Goal: Obtain resource: Obtain resource

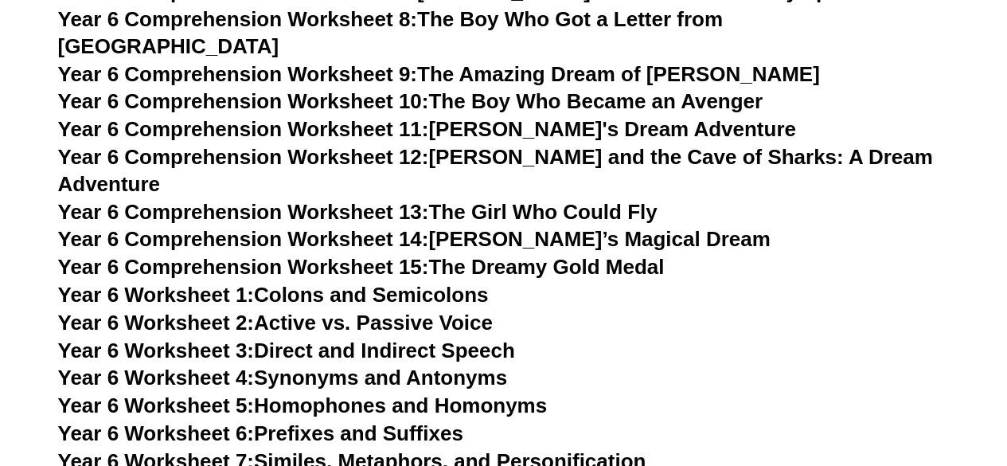
scroll to position [8990, 0]
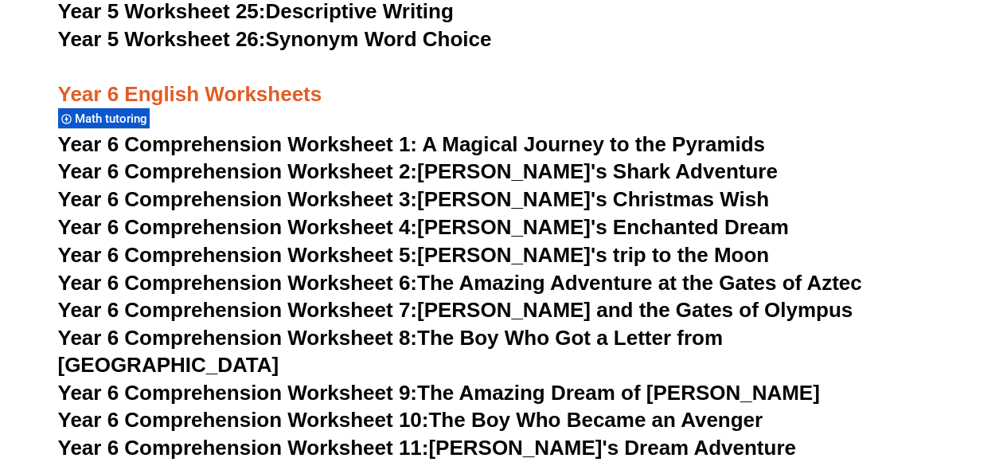
click at [271, 139] on span "Year 6 Comprehension Worksheet 1: A Magical Journey to the Pyramids" at bounding box center [412, 144] width 708 height 24
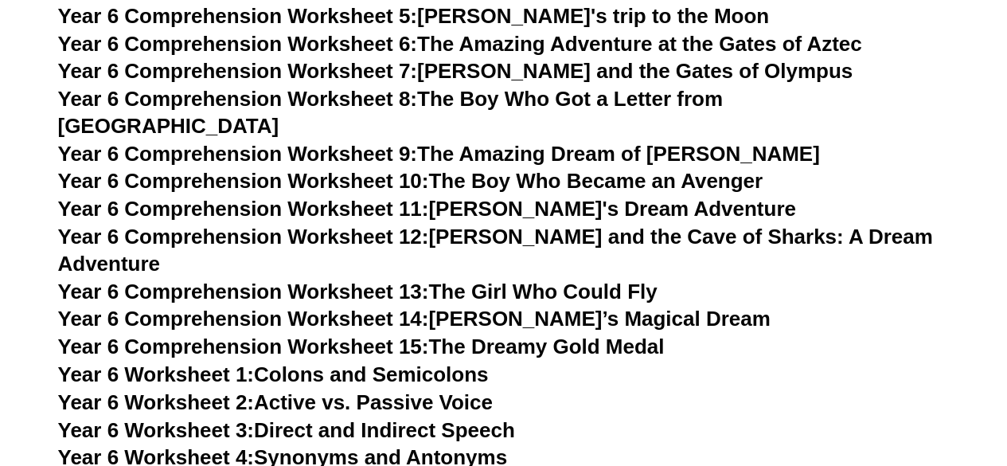
scroll to position [9070, 0]
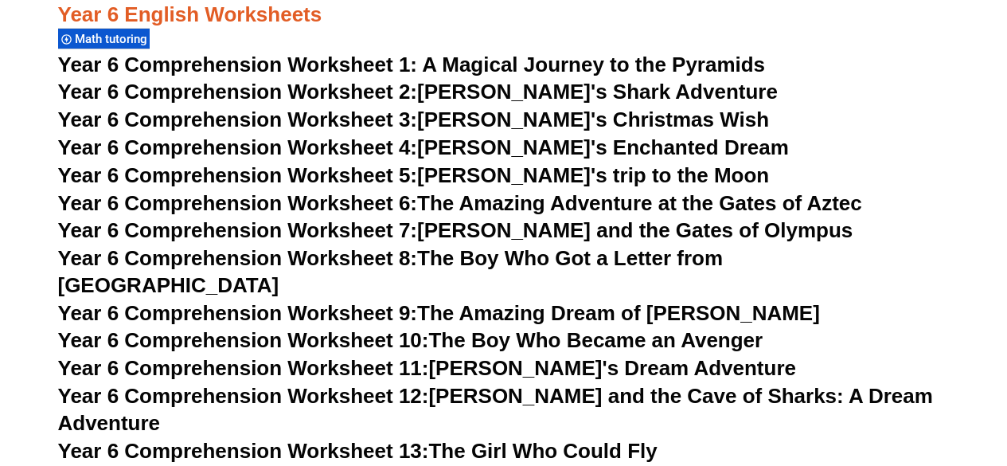
click at [466, 93] on link "Year 6 Comprehension Worksheet 2: [PERSON_NAME]'s Shark Adventure" at bounding box center [418, 92] width 720 height 24
click at [528, 57] on span "Year 6 Comprehension Worksheet 1: A Magical Journey to the Pyramids" at bounding box center [412, 65] width 708 height 24
click at [308, 85] on span "Year 6 Comprehension Worksheet 2:" at bounding box center [238, 92] width 360 height 24
click at [475, 121] on link "Year 6 Comprehension Worksheet 3: [PERSON_NAME]'s Christmas Wish" at bounding box center [414, 119] width 712 height 24
click at [344, 148] on span "Year 6 Comprehension Worksheet 4:" at bounding box center [238, 147] width 360 height 24
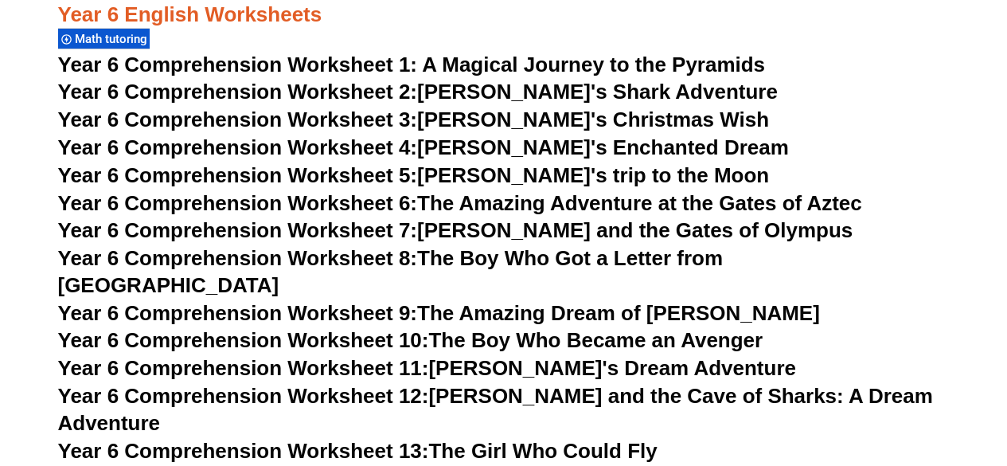
click at [462, 179] on link "Year 6 Comprehension Worksheet 5: [PERSON_NAME]'s trip to the Moon" at bounding box center [414, 175] width 712 height 24
click at [446, 198] on link "Year 6 Comprehension Worksheet 6: The Amazing Adventure at the Gates of Aztec" at bounding box center [460, 203] width 804 height 24
click at [456, 223] on link "Year 6 Comprehension Worksheet 7: [PERSON_NAME] and the Gates of Olympus" at bounding box center [455, 230] width 795 height 24
click at [494, 261] on link "Year 6 Comprehension Worksheet 8: The Boy Who Got a Letter from [GEOGRAPHIC_DAT…" at bounding box center [390, 271] width 665 height 51
click at [521, 301] on link "Year 6 Comprehension Worksheet 9: The Amazing Dream of [PERSON_NAME]" at bounding box center [439, 313] width 762 height 24
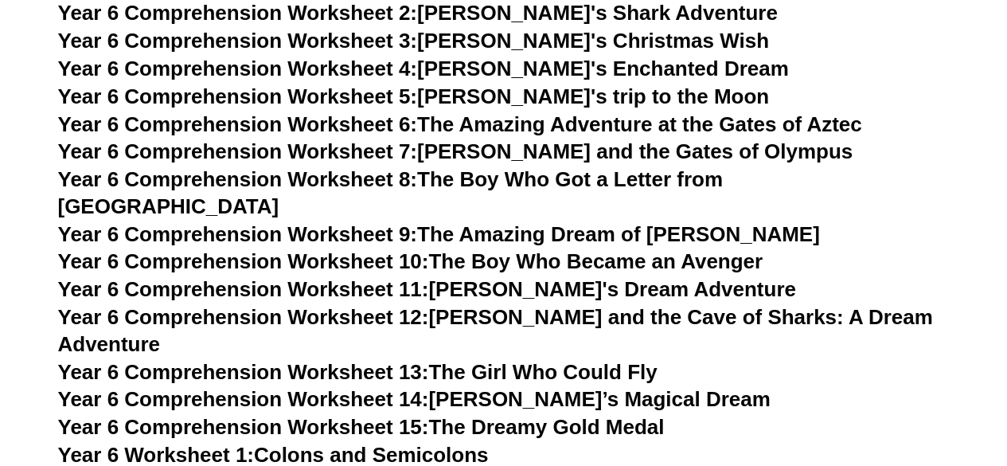
scroll to position [9149, 0]
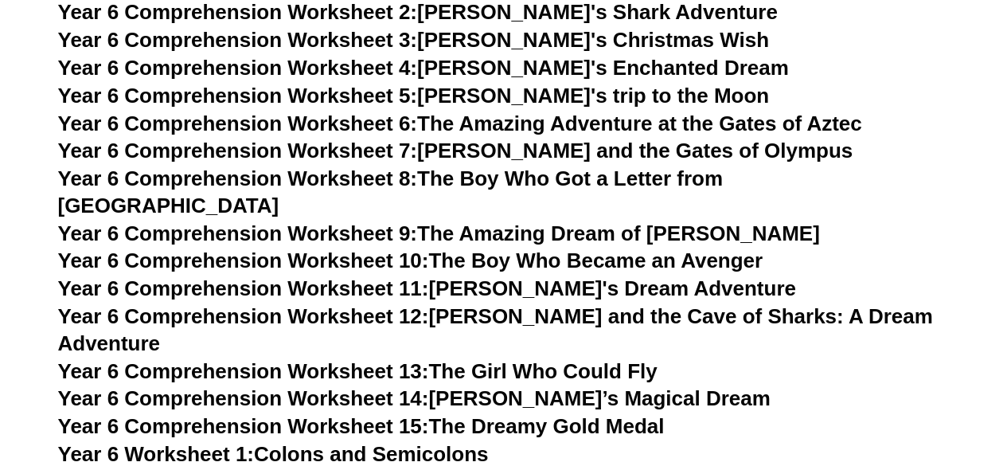
click at [548, 248] on link "Year 6 Comprehension Worksheet 10: The Boy Who Became an Avenger" at bounding box center [410, 260] width 705 height 24
click at [485, 414] on link "Year 6 Comprehension Worksheet 15: The Dreamy Gold Medal" at bounding box center [361, 426] width 607 height 24
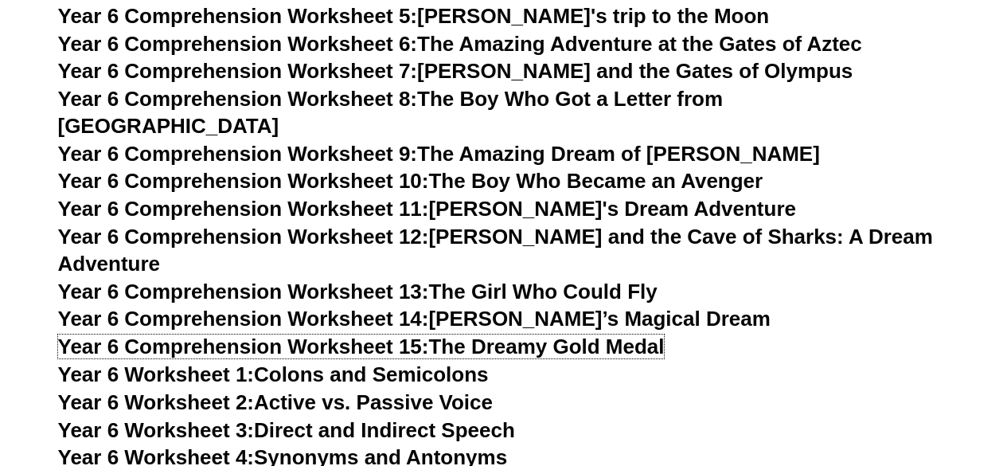
scroll to position [9229, 0]
click at [400, 362] on link "Year 6 Worksheet 1: Colons and Semicolons" at bounding box center [273, 374] width 431 height 24
click at [300, 390] on link "Year 6 Worksheet 2: Active vs. Passive Voice" at bounding box center [275, 402] width 435 height 24
click at [301, 418] on link "Year 6 Worksheet 3: Direct and Indirect Speech" at bounding box center [286, 430] width 457 height 24
click at [377, 445] on link "Year 6 Worksheet 4: Synonyms and Antonyms" at bounding box center [283, 457] width 450 height 24
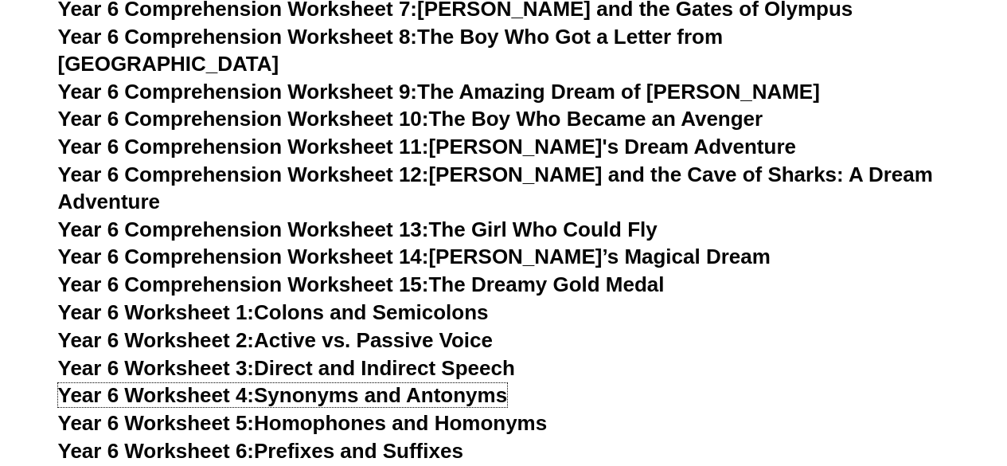
scroll to position [9309, 0]
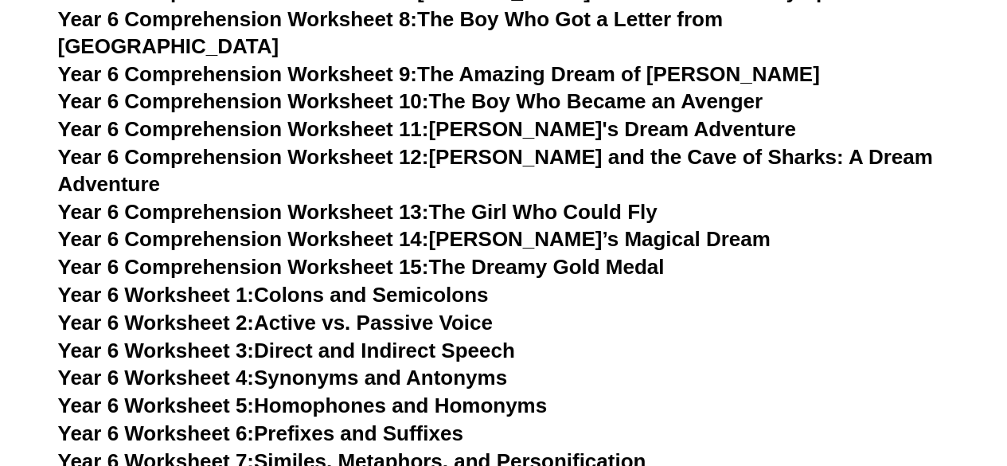
click at [357, 393] on link "Year 6 Worksheet 5: Homophones and Homonyms" at bounding box center [303, 405] width 490 height 24
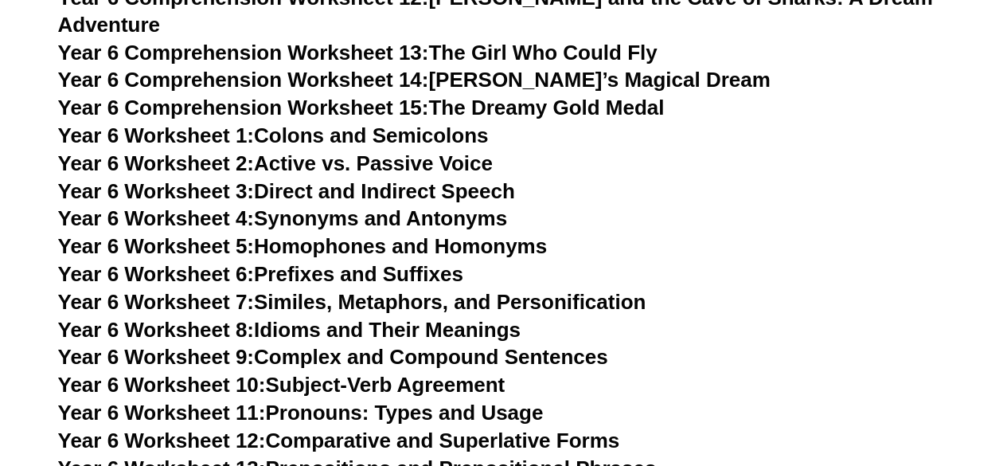
click at [373, 262] on link "Year 6 Worksheet 6: Prefixes and Suffixes" at bounding box center [260, 274] width 405 height 24
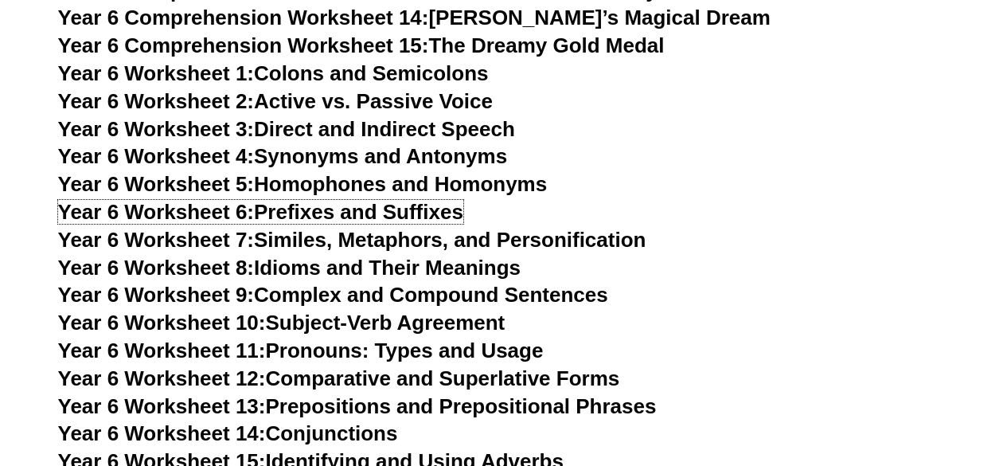
scroll to position [9547, 0]
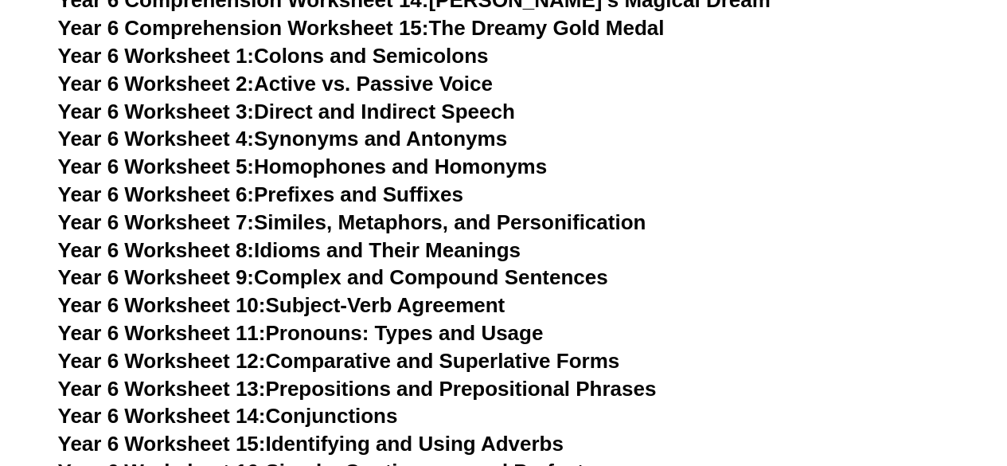
click at [313, 210] on link "Year 6 Worksheet 7: Similes, Metaphors, and Personification" at bounding box center [352, 222] width 588 height 24
click at [353, 238] on link "Year 6 Worksheet 8: Idioms and Their Meanings" at bounding box center [289, 250] width 462 height 24
click at [329, 265] on link "Year 6 Worksheet 9: Complex and Compound Sentences" at bounding box center [333, 277] width 550 height 24
click at [353, 293] on link "Year 6 Worksheet 10: Subject-Verb Agreement" at bounding box center [281, 305] width 447 height 24
click at [318, 321] on link "Year 6 Worksheet 11: Pronouns: Types and Usage" at bounding box center [301, 333] width 486 height 24
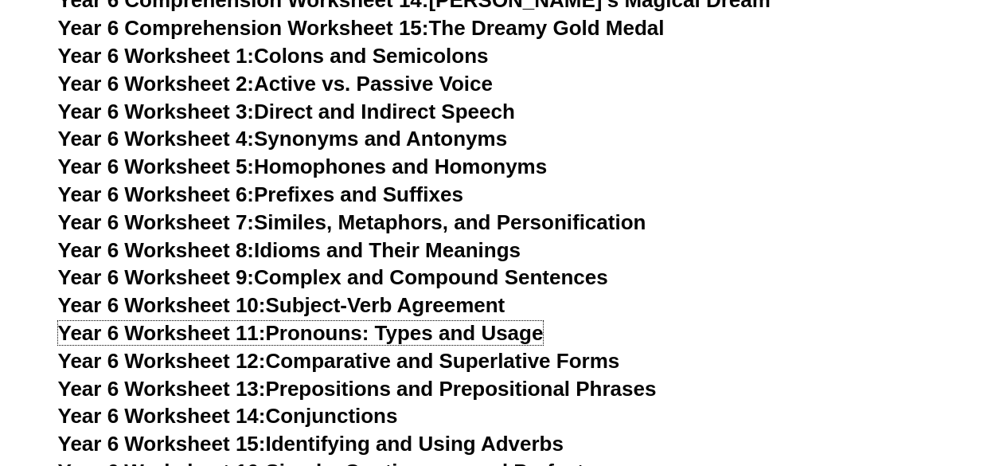
scroll to position [9627, 0]
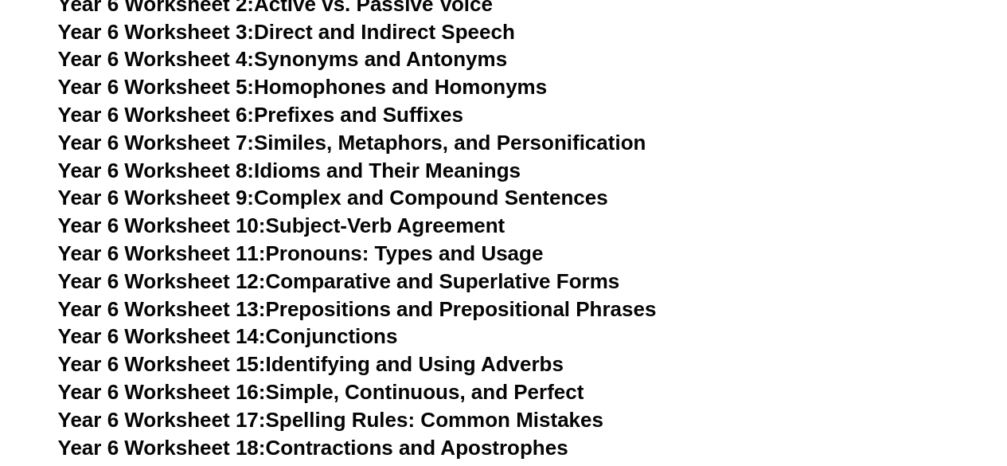
click at [363, 269] on link "Year 6 Worksheet 12: Comparative and Superlative Forms" at bounding box center [339, 281] width 562 height 24
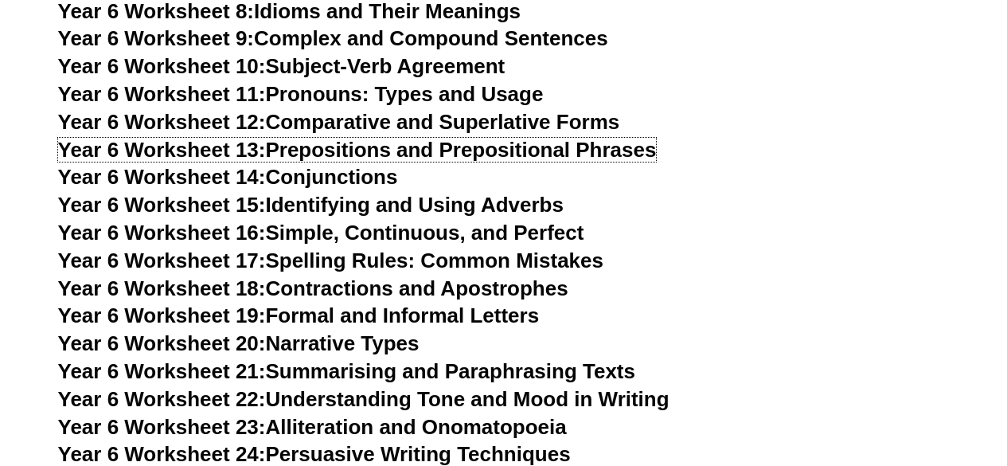
scroll to position [9945, 0]
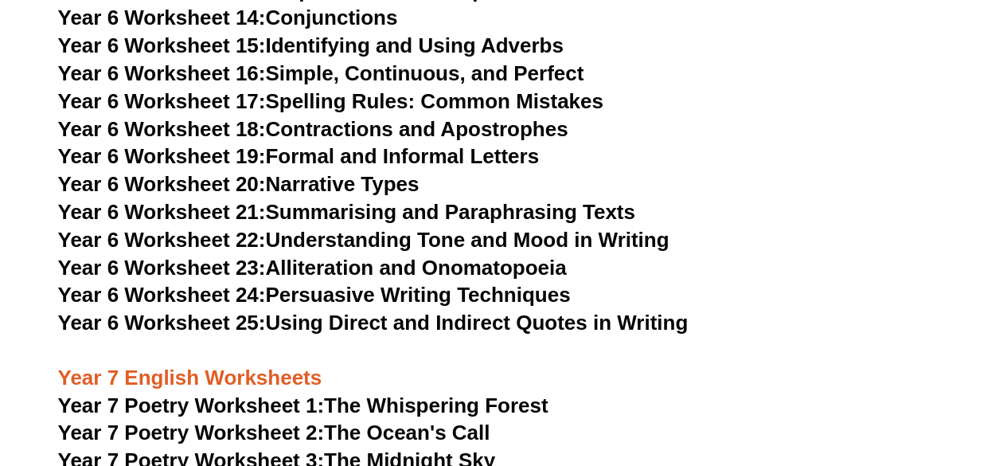
click at [373, 200] on link "Year 6 Worksheet 21: Summarising and Paraphrasing Texts" at bounding box center [346, 212] width 577 height 24
click at [338, 172] on link "Year 6 Worksheet 20: Narrative Types" at bounding box center [238, 184] width 361 height 24
click at [323, 228] on link "Year 6 Worksheet 22: Understanding Tone and Mood in Writing" at bounding box center [363, 240] width 611 height 24
click at [494, 393] on link "Year 7 Poetry Worksheet 1: The Whispering Forest" at bounding box center [303, 405] width 490 height 24
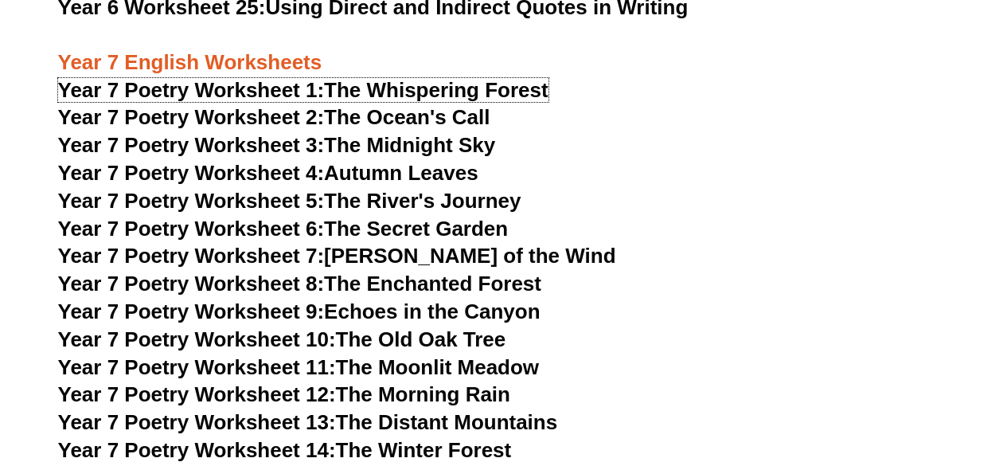
scroll to position [10264, 0]
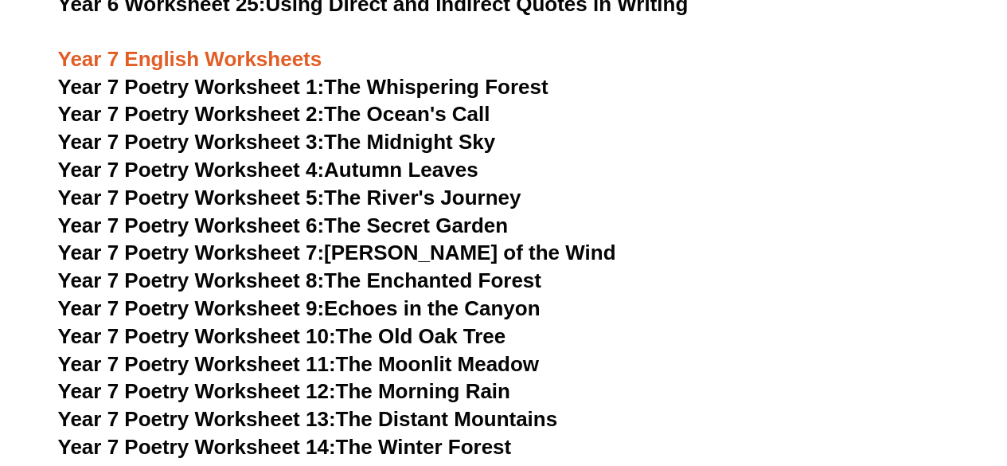
click at [385, 102] on link "Year 7 Poetry Worksheet 2: The Ocean's Call" at bounding box center [274, 114] width 432 height 24
click at [402, 240] on link "Year 7 Poetry Worksheet 7: [PERSON_NAME] of the Wind" at bounding box center [337, 252] width 558 height 24
click at [396, 268] on link "Year 7 Poetry Worksheet 8: The Enchanted Forest" at bounding box center [299, 280] width 483 height 24
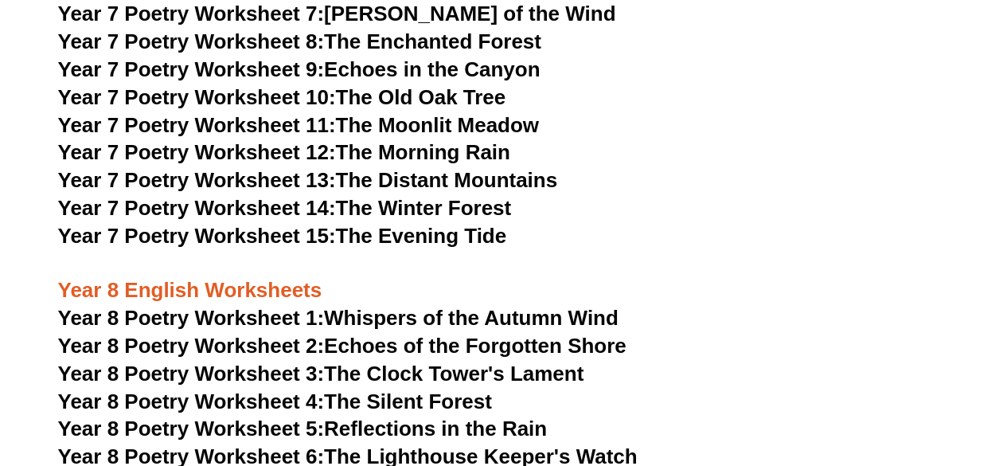
click at [410, 224] on link "Year 7 Poetry Worksheet 15: The Evening Tide" at bounding box center [282, 236] width 449 height 24
